Goal: Transaction & Acquisition: Download file/media

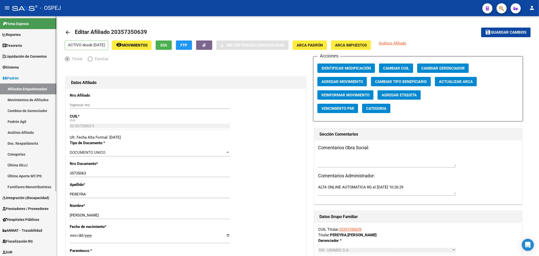
scroll to position [88, 0]
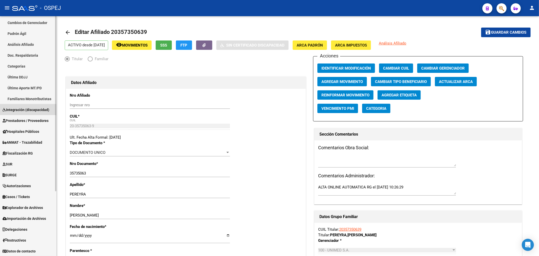
click at [27, 110] on span "Integración (discapacidad)" at bounding box center [26, 110] width 47 height 6
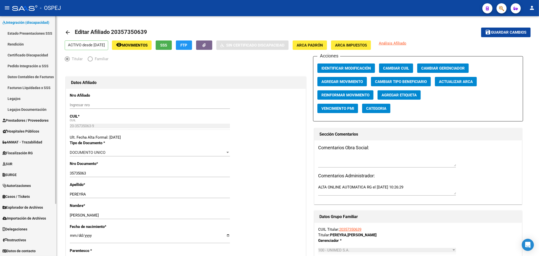
scroll to position [38, 0]
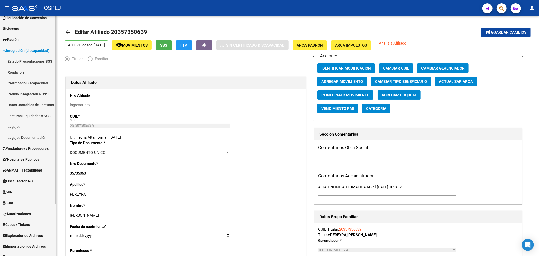
click at [28, 114] on link "Facturas Liquidadas x SSS" at bounding box center [28, 115] width 56 height 11
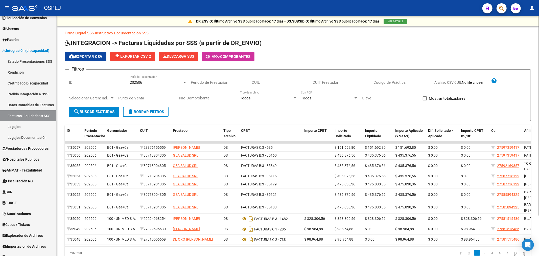
click at [226, 95] on div "Nro Comprobante" at bounding box center [207, 96] width 57 height 11
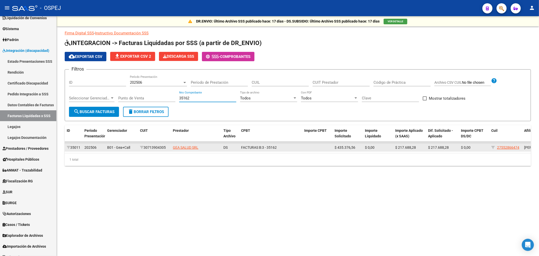
type input "35162"
click at [408, 148] on span "$ 217.688,28" at bounding box center [406, 147] width 21 height 4
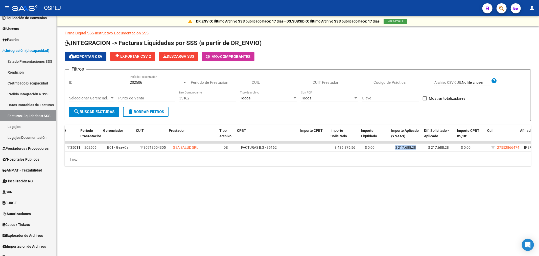
scroll to position [0, 66]
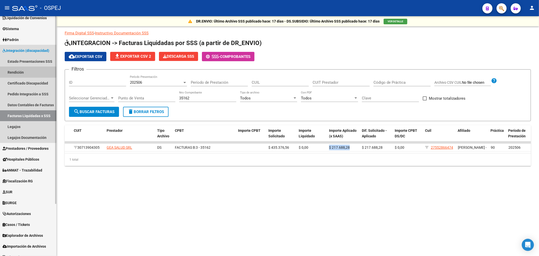
click at [27, 70] on link "Rendición" at bounding box center [28, 72] width 56 height 11
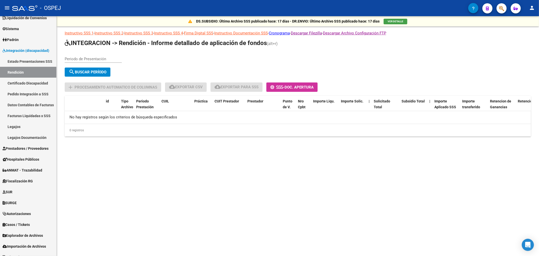
drag, startPoint x: 105, startPoint y: 56, endPoint x: 104, endPoint y: 60, distance: 4.4
click at [104, 60] on div "Periodo de Presentación" at bounding box center [93, 57] width 57 height 11
click at [104, 60] on input "Periodo de Presentación" at bounding box center [93, 59] width 57 height 5
type input "202507"
click at [97, 71] on span "search Buscar Período" at bounding box center [88, 72] width 38 height 5
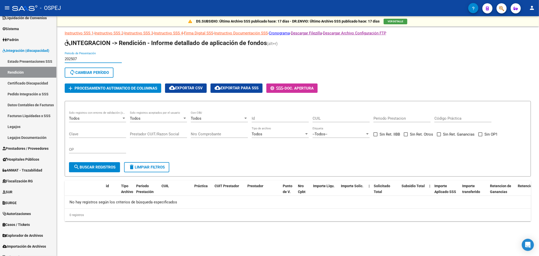
click at [76, 58] on input "202507" at bounding box center [93, 59] width 57 height 5
click at [92, 75] on button "sync Cambiar Período" at bounding box center [89, 73] width 49 height 10
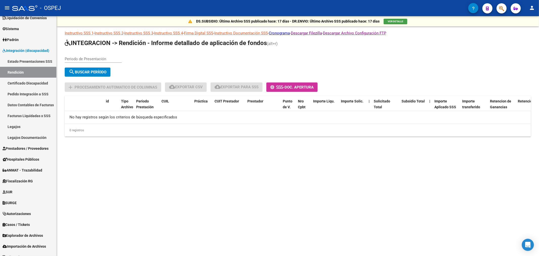
click at [79, 60] on input "Periodo de Presentación" at bounding box center [93, 59] width 57 height 5
type input "202506"
click at [89, 74] on span "search Buscar Período" at bounding box center [88, 72] width 38 height 5
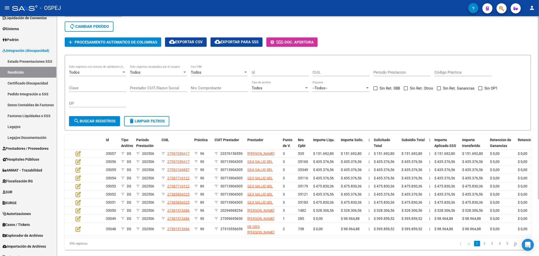
scroll to position [18, 0]
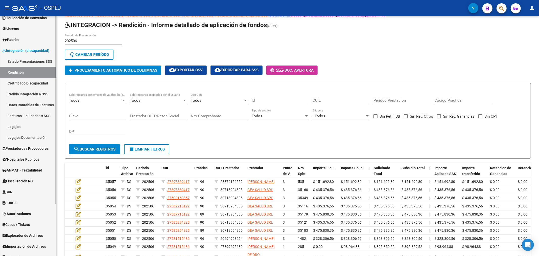
click at [29, 115] on link "Facturas Liquidadas x SSS" at bounding box center [28, 115] width 56 height 11
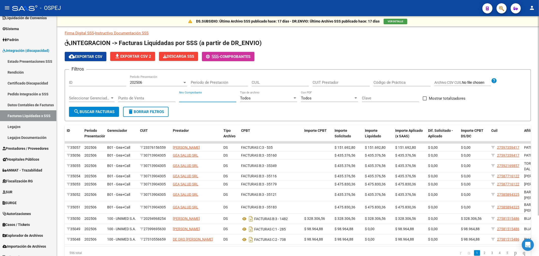
click at [214, 96] on input "Nro Comprobante" at bounding box center [207, 98] width 57 height 5
click at [163, 82] on div "202506" at bounding box center [156, 82] width 53 height 5
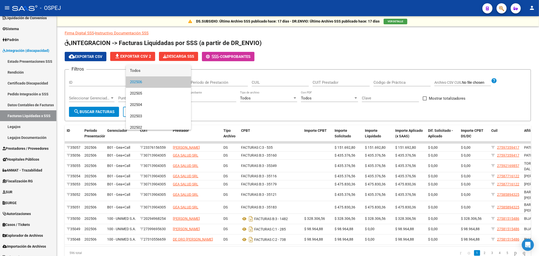
click at [160, 69] on span "Todos" at bounding box center [158, 70] width 57 height 11
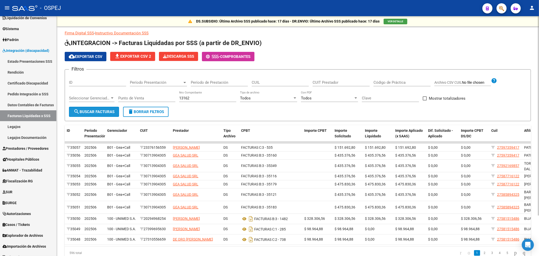
click at [86, 111] on span "search Buscar Facturas" at bounding box center [94, 112] width 41 height 5
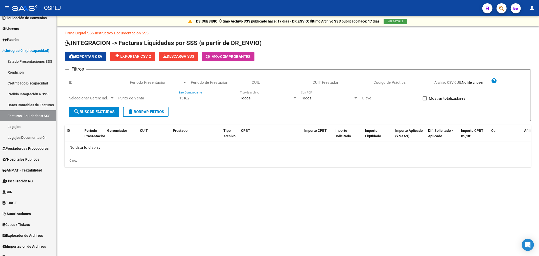
click at [197, 97] on input "13162" at bounding box center [207, 98] width 57 height 5
drag, startPoint x: 197, startPoint y: 99, endPoint x: 42, endPoint y: 90, distance: 154.8
click at [46, 90] on mat-sidenav-container "Firma Express Reportes Tablero de Control Ingresos Percibidos Análisis de todos…" at bounding box center [269, 136] width 539 height 240
type input "35162"
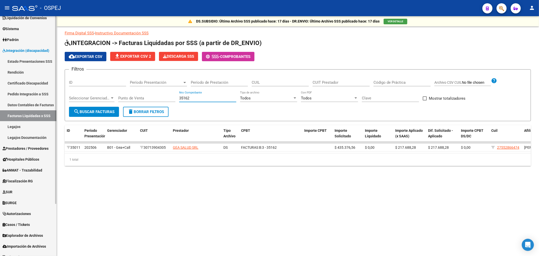
drag, startPoint x: 198, startPoint y: 96, endPoint x: 0, endPoint y: 93, distance: 197.5
click at [0, 94] on mat-sidenav-container "Firma Express Reportes Tablero de Control Ingresos Percibidos Análisis de todos…" at bounding box center [269, 136] width 539 height 240
drag, startPoint x: 192, startPoint y: 82, endPoint x: 181, endPoint y: 82, distance: 10.6
click at [187, 82] on div "Filtros ID Período Presentación Período Presentación Período de Prestación CUIL…" at bounding box center [298, 90] width 458 height 33
click at [173, 82] on span "Período Presentación" at bounding box center [156, 82] width 53 height 5
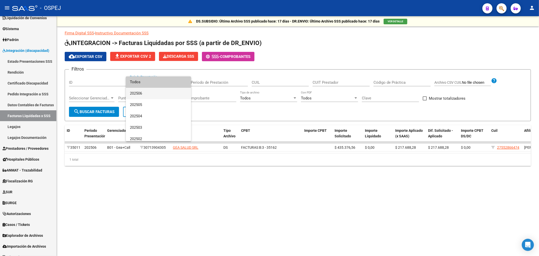
drag, startPoint x: 163, startPoint y: 94, endPoint x: 150, endPoint y: 96, distance: 12.5
click at [162, 94] on span "202506" at bounding box center [158, 93] width 57 height 11
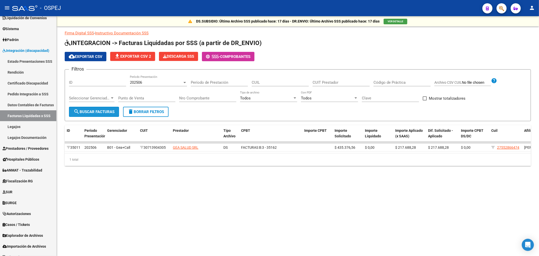
click at [99, 110] on span "search Buscar Facturas" at bounding box center [94, 112] width 41 height 5
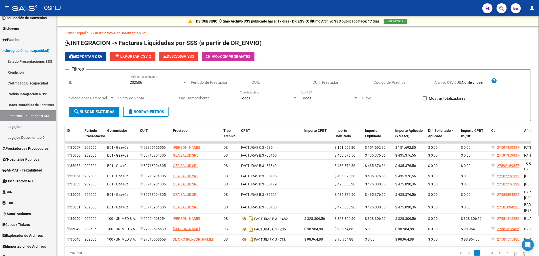
click at [110, 100] on div at bounding box center [112, 98] width 5 height 4
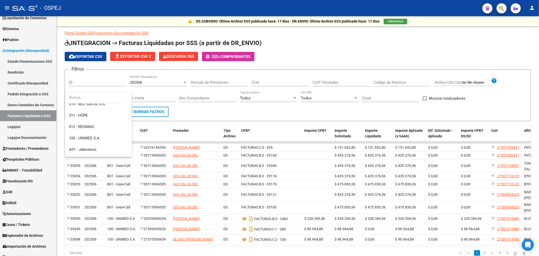
scroll to position [84, 0]
click at [97, 105] on span "B01 - Gea+Call" at bounding box center [98, 104] width 59 height 11
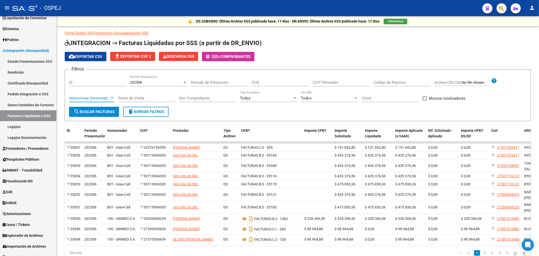
scroll to position [80, 0]
click at [92, 112] on span "search Buscar Facturas" at bounding box center [94, 112] width 41 height 5
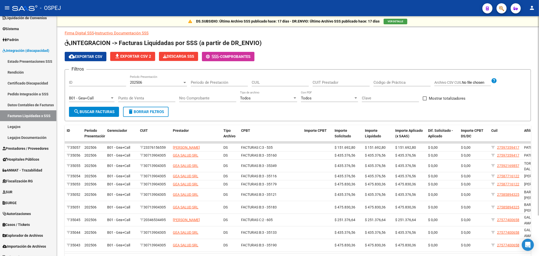
click at [438, 99] on span "Mostrar totalizadores" at bounding box center [447, 98] width 37 height 6
click at [425, 100] on input "Mostrar totalizadores" at bounding box center [425, 100] width 0 height 0
checkbox input "true"
click at [82, 108] on button "search Buscar Facturas" at bounding box center [94, 112] width 50 height 10
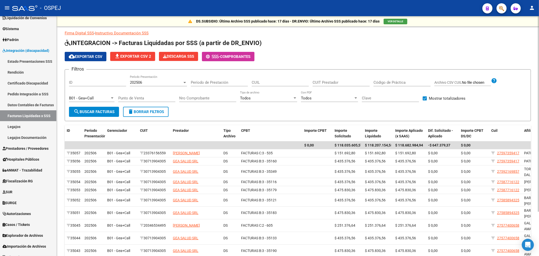
click at [94, 55] on span "cloud_download Exportar CSV" at bounding box center [86, 56] width 34 height 5
